Goal: Task Accomplishment & Management: Use online tool/utility

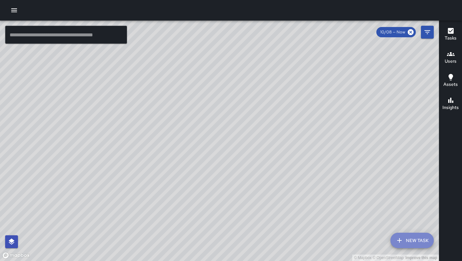
click at [413, 243] on button "New Task" at bounding box center [412, 240] width 43 height 15
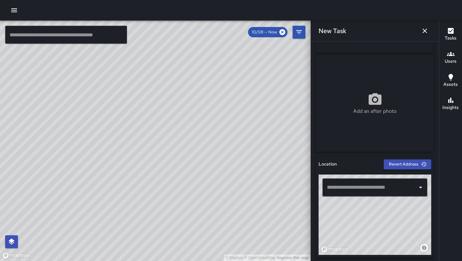
scroll to position [97, 0]
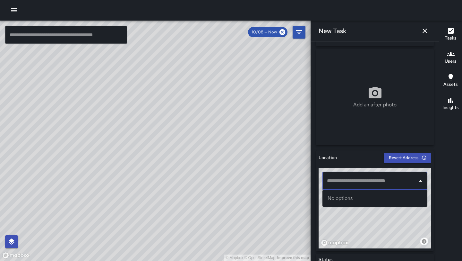
click at [360, 182] on input "text" at bounding box center [371, 181] width 90 height 12
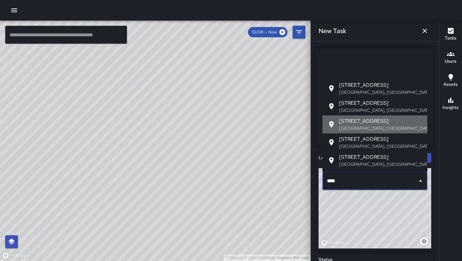
click at [371, 121] on span "[STREET_ADDRESS]" at bounding box center [380, 121] width 83 height 8
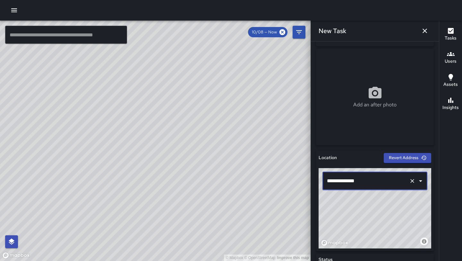
type input "**********"
click at [426, 27] on icon "button" at bounding box center [425, 31] width 8 height 8
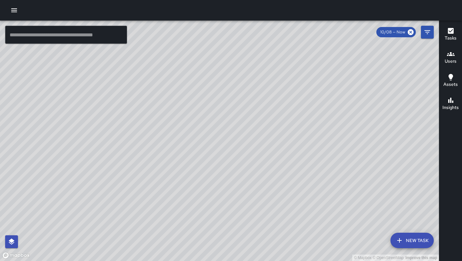
click at [62, 37] on input "text" at bounding box center [66, 35] width 122 height 18
type input "*******"
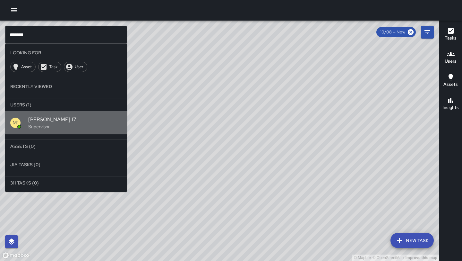
click at [45, 120] on span "[PERSON_NAME] 17" at bounding box center [75, 120] width 94 height 8
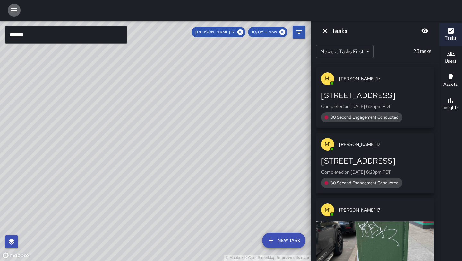
click at [9, 12] on button "button" at bounding box center [14, 10] width 13 height 13
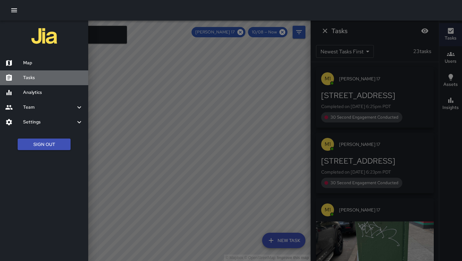
click at [42, 77] on h6 "Tasks" at bounding box center [53, 77] width 60 height 7
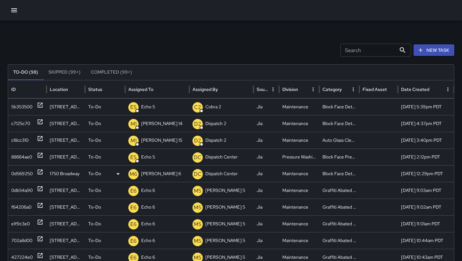
click at [39, 175] on icon at bounding box center [40, 172] width 6 height 6
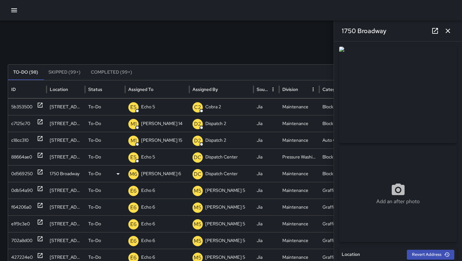
click at [113, 173] on div "To-Do" at bounding box center [105, 173] width 34 height 16
click at [105, 213] on li "Completed" at bounding box center [105, 213] width 40 height 12
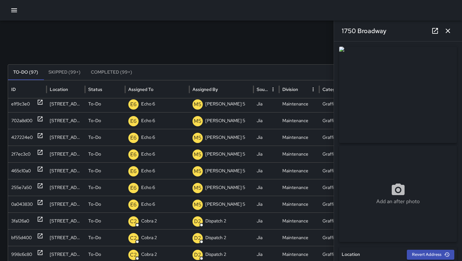
scroll to position [142, 0]
click at [454, 30] on button "button" at bounding box center [448, 30] width 13 height 13
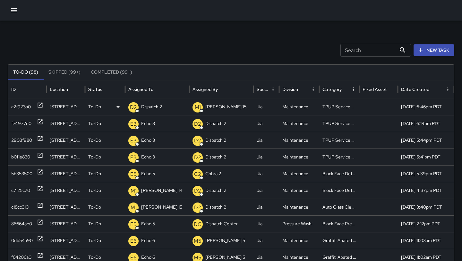
click at [168, 101] on div "D2 Dispatch 2" at bounding box center [157, 107] width 58 height 16
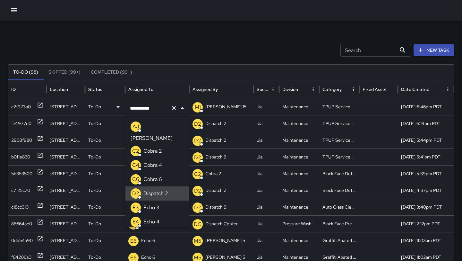
click at [176, 106] on icon "Clear" at bounding box center [174, 108] width 6 height 6
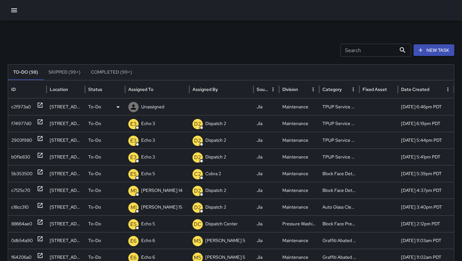
click at [165, 105] on div "Unassigned" at bounding box center [157, 107] width 58 height 16
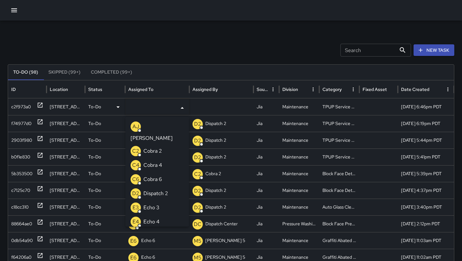
click at [156, 204] on p "Echo 3" at bounding box center [152, 208] width 16 height 8
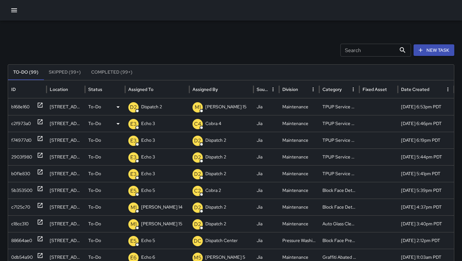
click at [155, 114] on p "Dispatch 2" at bounding box center [151, 107] width 21 height 16
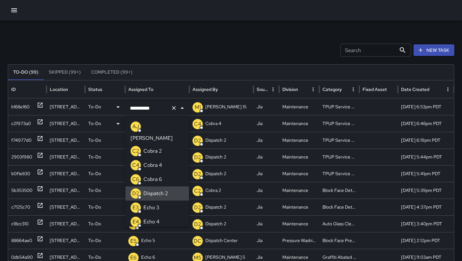
click at [174, 109] on icon "Clear" at bounding box center [174, 108] width 6 height 6
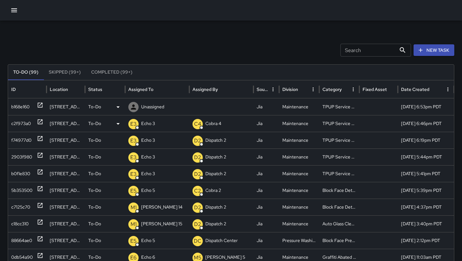
click at [157, 104] on p "Unassigned" at bounding box center [152, 107] width 23 height 16
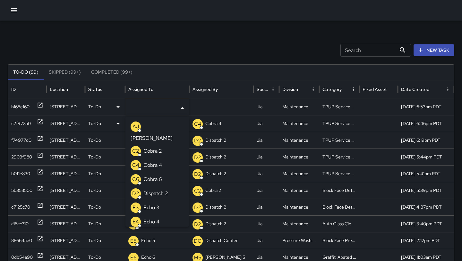
click at [159, 200] on li "E3 Echo 3" at bounding box center [158, 207] width 64 height 14
